Goal: Task Accomplishment & Management: Use online tool/utility

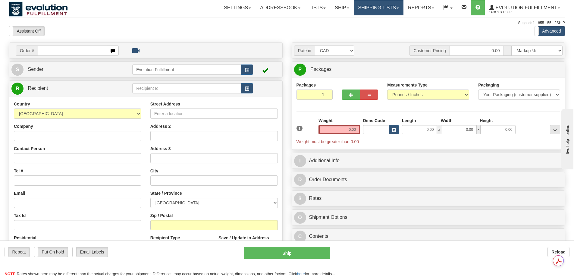
click at [362, 9] on link "Shipping lists" at bounding box center [378, 7] width 50 height 15
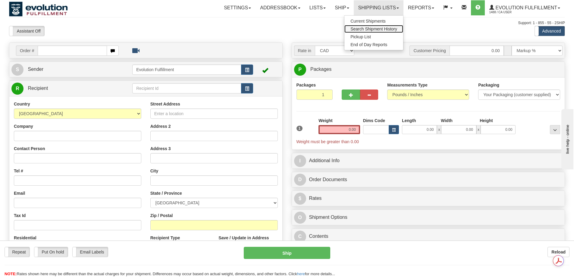
click at [369, 30] on span "Search Shipment History" at bounding box center [373, 28] width 47 height 5
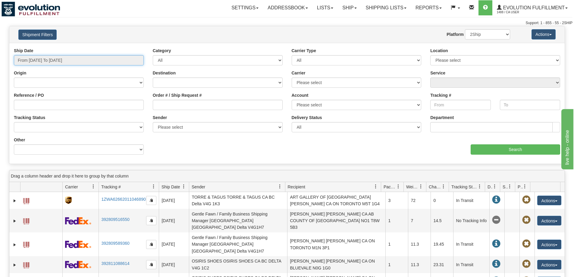
click at [80, 61] on input "From 09/03/2025 To 09/04/2025" at bounding box center [79, 60] width 130 height 10
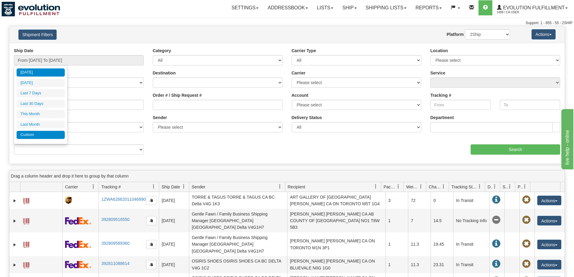
click at [39, 135] on li "Custom" at bounding box center [41, 135] width 48 height 8
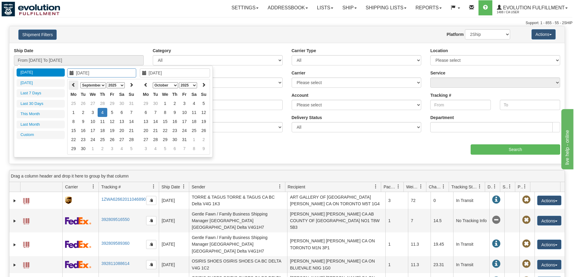
click at [73, 85] on icon at bounding box center [73, 84] width 4 height 4
type input "08/27/2025"
click at [95, 136] on td "27" at bounding box center [93, 139] width 10 height 9
type input "08/27/2025"
click at [95, 136] on td "27" at bounding box center [93, 139] width 10 height 9
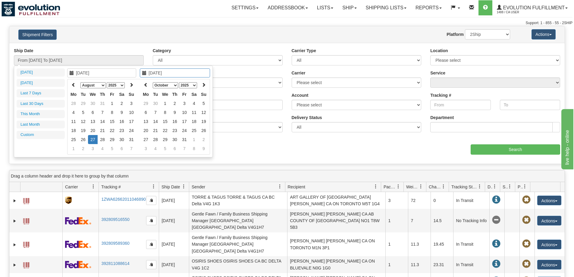
type input "From 08/27/2025 To 08/27/2025"
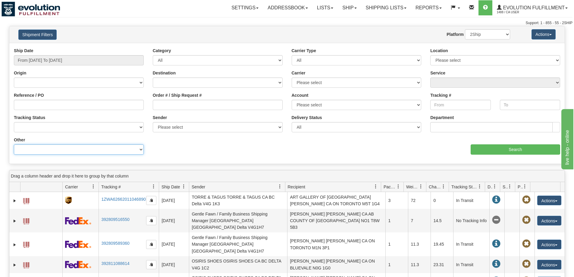
click at [95, 148] on select "Billing Account # Billing Type BOL # (LTL) Commodity Or Documents Consolidation…" at bounding box center [79, 149] width 130 height 10
select select "Recipient_Company"
click at [14, 144] on select "Billing Account # Billing Type BOL # (LTL) Commodity Or Documents Consolidation…" at bounding box center [79, 149] width 130 height 10
click at [194, 148] on input "Value" at bounding box center [218, 149] width 130 height 10
paste input "LE PEDALIER"
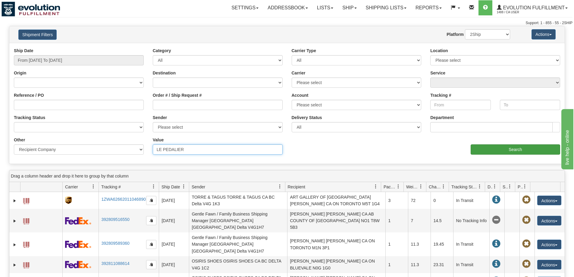
type input "LE PEDALIER"
click at [493, 151] on input "Search" at bounding box center [514, 149] width 89 height 10
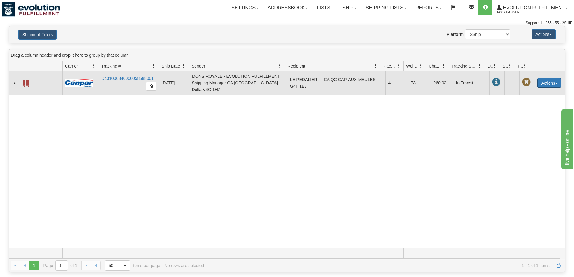
click at [538, 79] on button "Actions" at bounding box center [549, 83] width 24 height 10
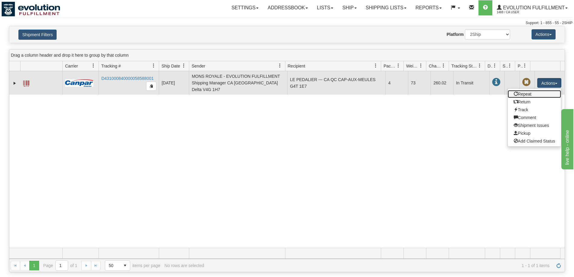
click at [521, 91] on link "Repeat" at bounding box center [534, 94] width 54 height 8
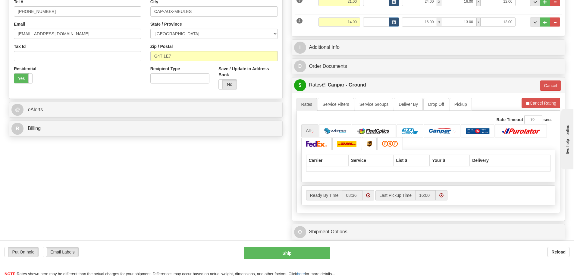
scroll to position [201, 0]
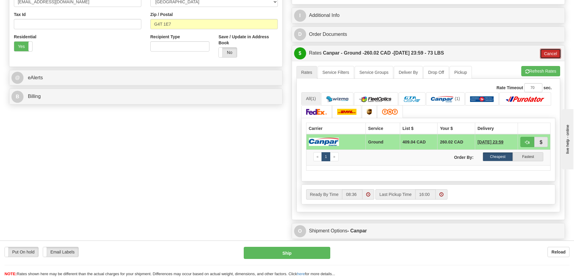
click at [549, 54] on button "Cancel" at bounding box center [550, 53] width 21 height 10
